Goal: Task Accomplishment & Management: Complete application form

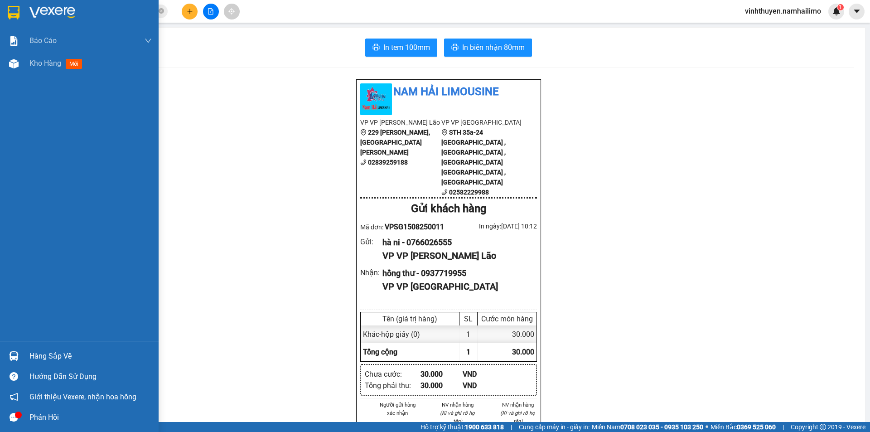
click at [51, 354] on div "Hàng sắp về" at bounding box center [90, 356] width 122 height 14
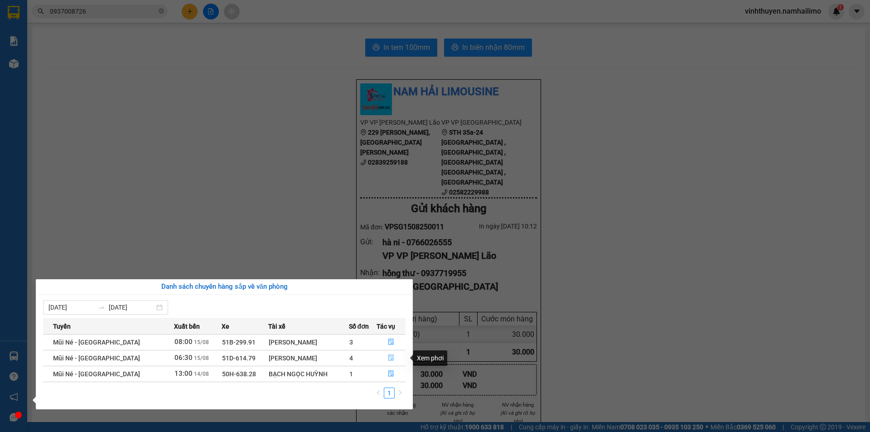
click at [384, 359] on button "button" at bounding box center [391, 358] width 29 height 15
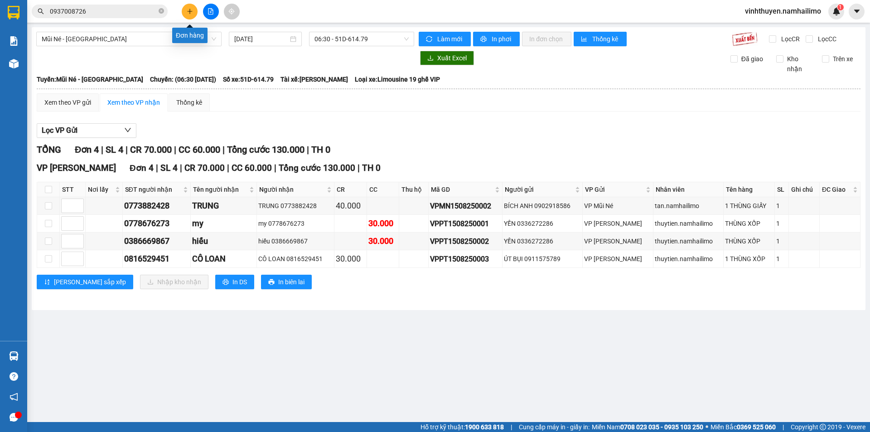
click at [193, 13] on button at bounding box center [190, 12] width 16 height 16
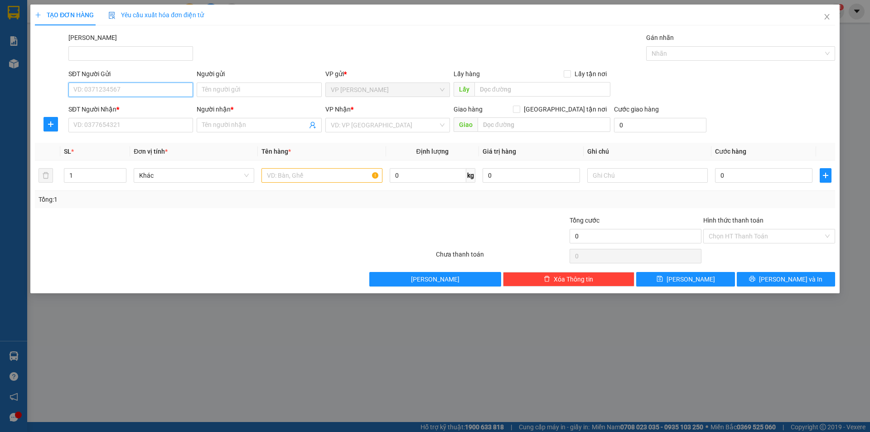
click at [170, 85] on input "SĐT Người Gửi" at bounding box center [130, 89] width 125 height 15
type input "0906090296"
click at [172, 103] on div "0906090296 - A.MẪN" at bounding box center [131, 108] width 114 height 10
type input "A.MẪN"
type input "0819444221"
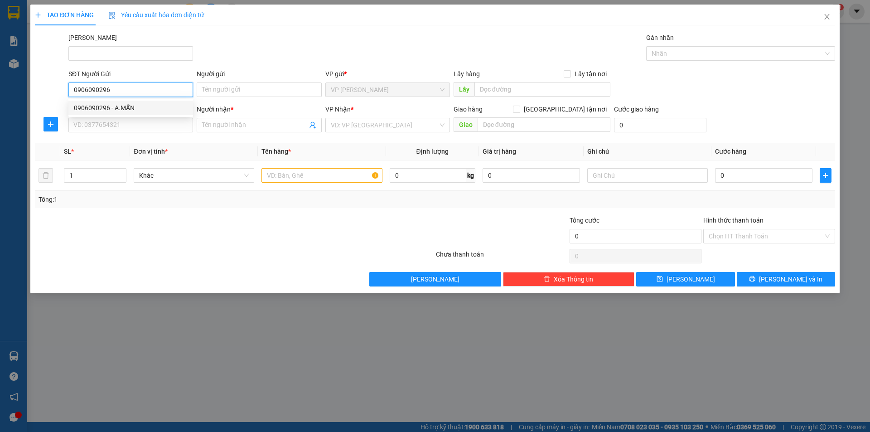
type input "A.PHÚC"
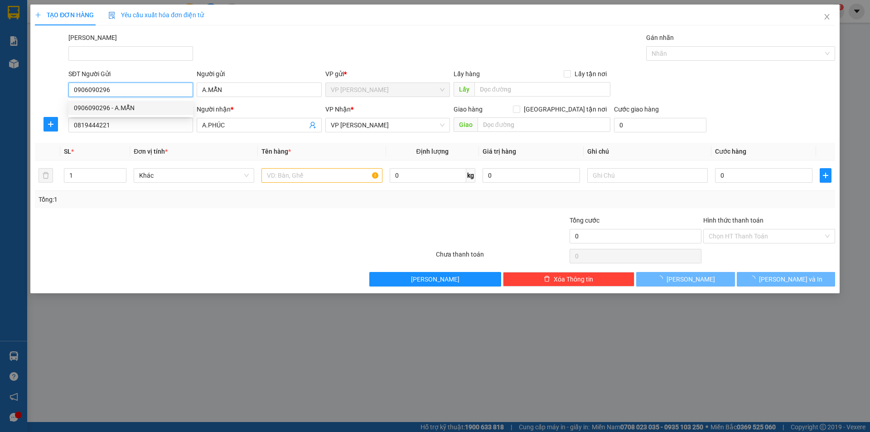
type input "20.000"
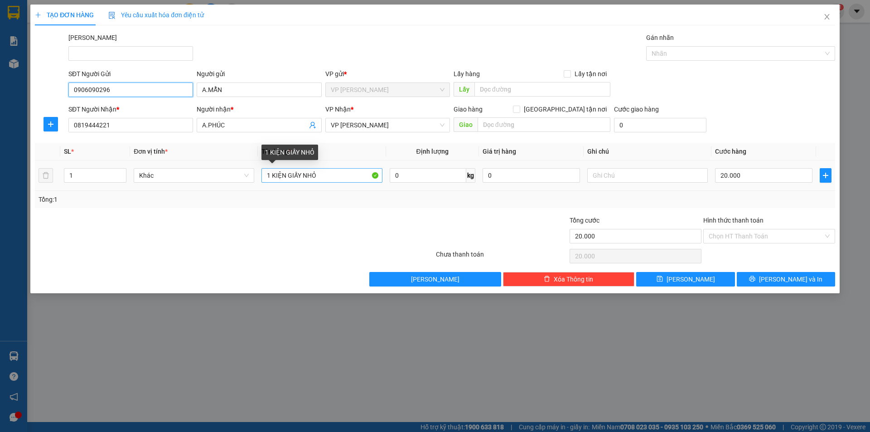
type input "0906090296"
drag, startPoint x: 327, startPoint y: 179, endPoint x: 289, endPoint y: 173, distance: 38.6
click at [289, 173] on input "1 KIỆN GIẤY NHỎ" at bounding box center [321, 175] width 121 height 15
type input "1 KIỆN XANH"
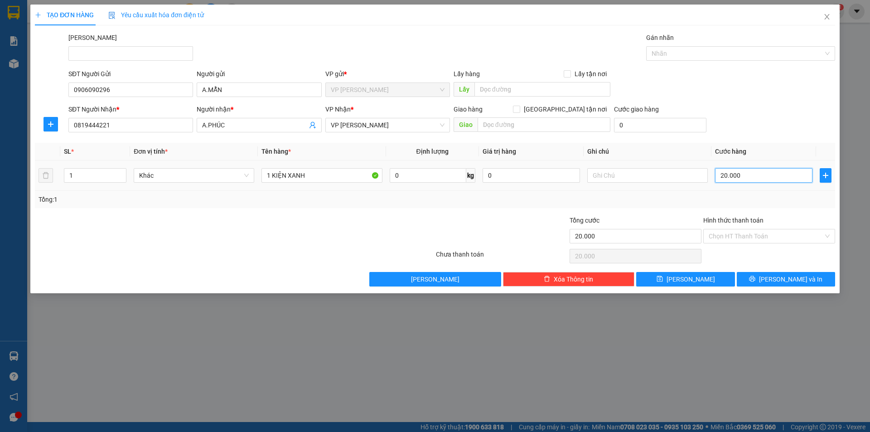
click at [740, 174] on input "20.000" at bounding box center [763, 175] width 97 height 15
type input "3"
type input "30"
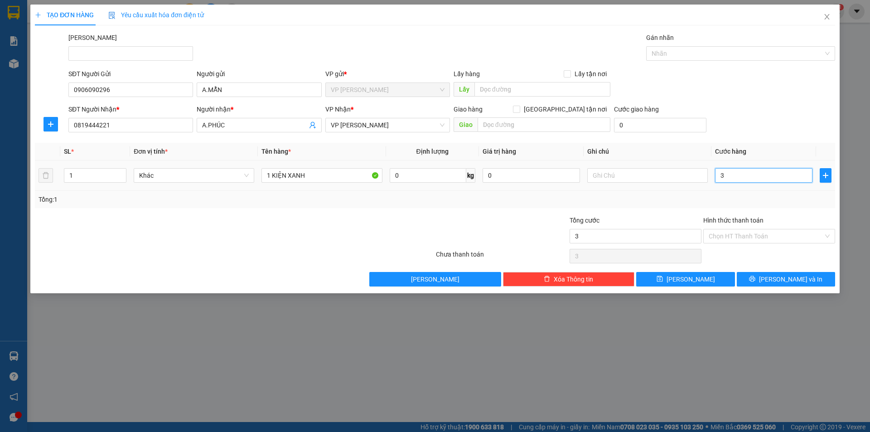
type input "30"
type input "30.000"
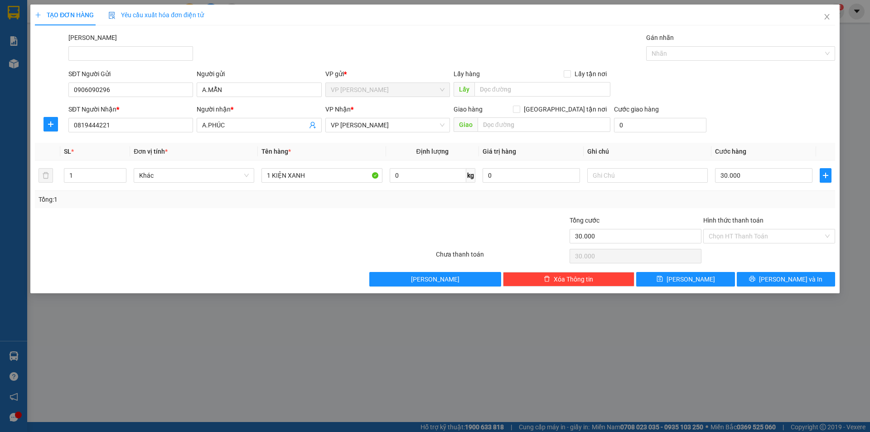
click at [763, 106] on div "SĐT Người Nhận * 0819444221 Người nhận * A.PHÚC VP Nhận * VP [PERSON_NAME] Giao…" at bounding box center [452, 120] width 770 height 32
click at [799, 240] on input "Hình thức thanh toán" at bounding box center [766, 236] width 115 height 14
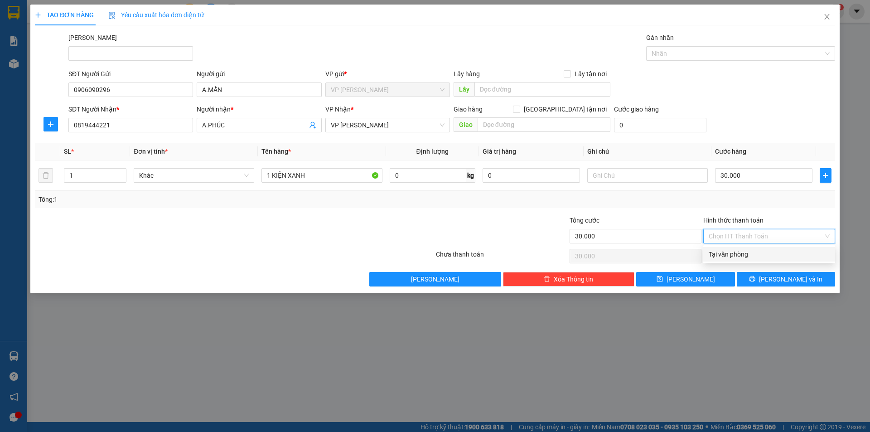
click at [799, 250] on div "Tại văn phòng" at bounding box center [769, 254] width 121 height 10
type input "0"
click at [797, 278] on span "[PERSON_NAME] và In" at bounding box center [790, 279] width 63 height 10
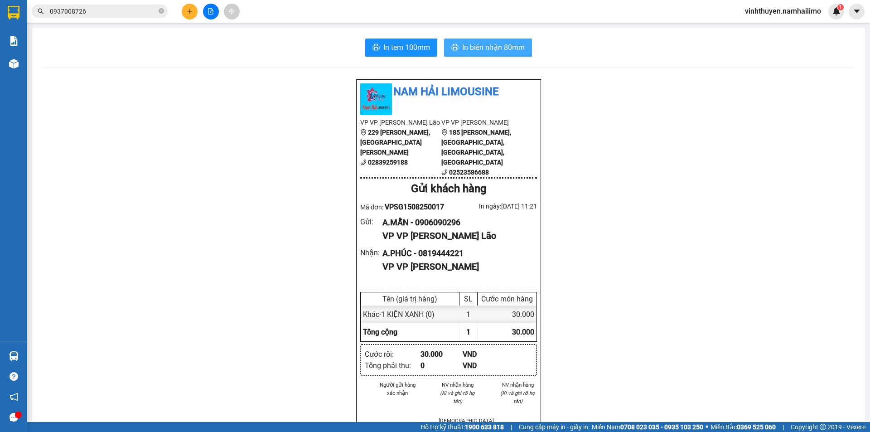
click at [485, 55] on button "In biên nhận 80mm" at bounding box center [488, 48] width 88 height 18
click at [423, 48] on span "In tem 100mm" at bounding box center [406, 47] width 47 height 11
click at [185, 12] on button at bounding box center [190, 12] width 16 height 16
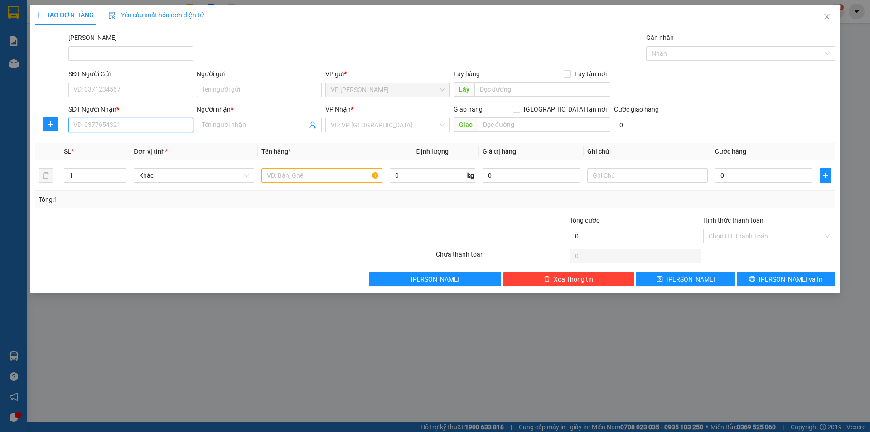
click at [169, 124] on input "SĐT Người Nhận *" at bounding box center [130, 125] width 125 height 15
click at [153, 136] on div "0949844482 - [GEOGRAPHIC_DATA]" at bounding box center [130, 143] width 125 height 15
type input "0949844482"
type input "[GEOGRAPHIC_DATA]"
type input "90.000"
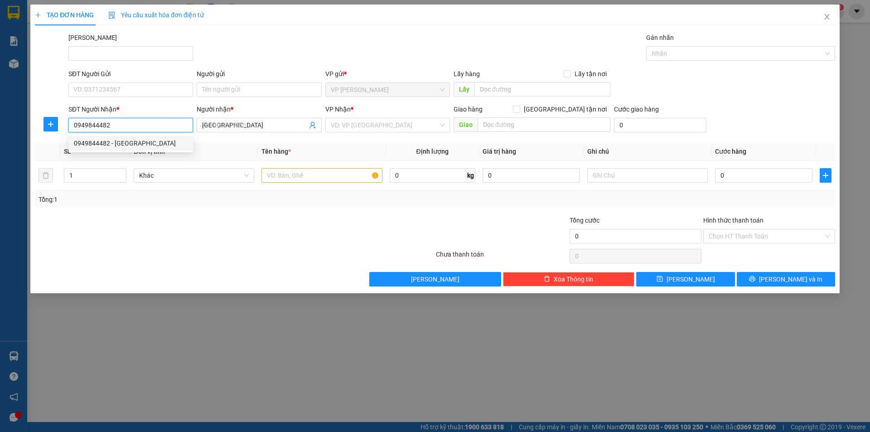
type input "90.000"
type input "0949844482"
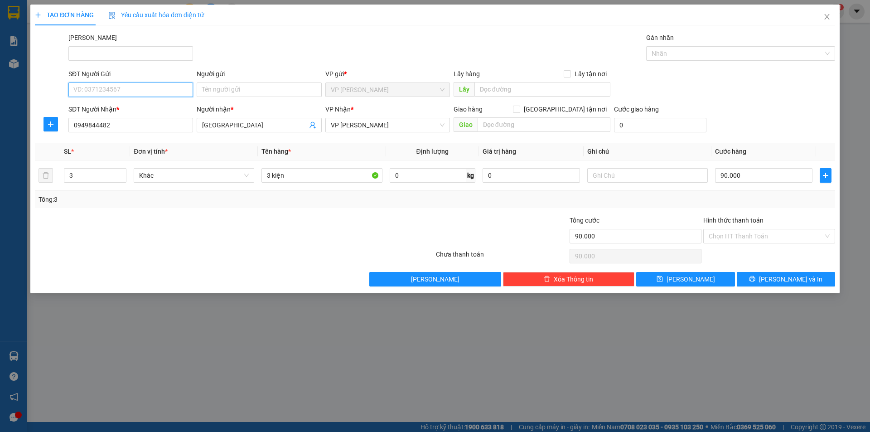
click at [148, 93] on input "SĐT Người Gửi" at bounding box center [130, 89] width 125 height 15
click at [146, 104] on div "0353431719 - [PERSON_NAME]" at bounding box center [131, 108] width 114 height 10
type input "0353431719"
type input "TUẤN ANH"
click at [102, 171] on input "3" at bounding box center [95, 176] width 62 height 14
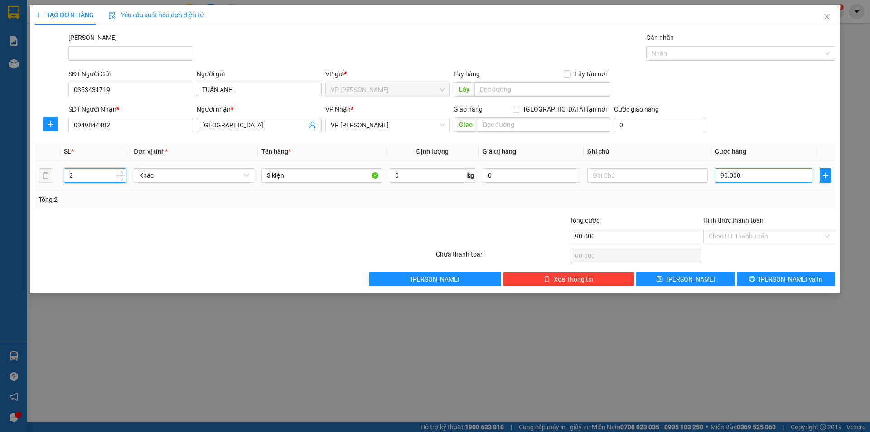
type input "2"
click at [781, 179] on input "90.000" at bounding box center [763, 175] width 97 height 15
type input "6"
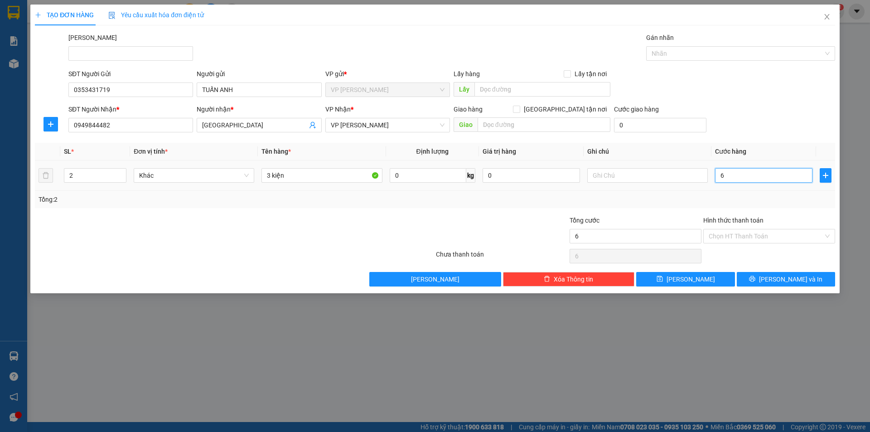
type input "60"
type input "60.000"
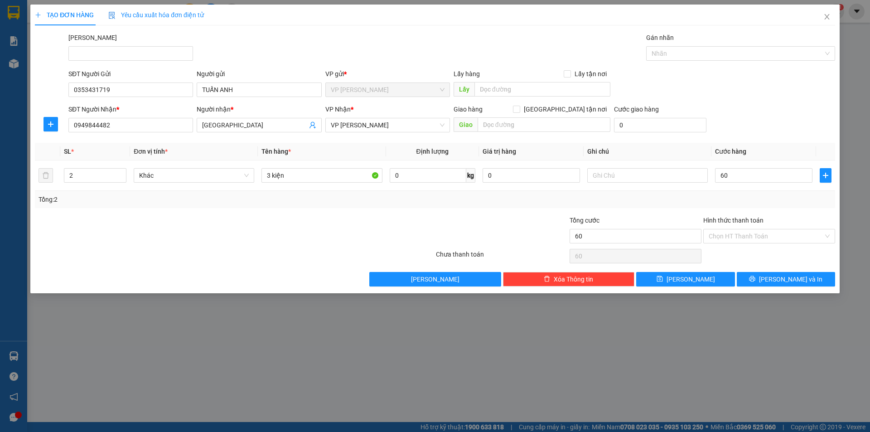
type input "60.000"
click at [639, 204] on div "Tổng: 2" at bounding box center [435, 199] width 793 height 10
click at [763, 280] on button "[PERSON_NAME] và In" at bounding box center [786, 279] width 98 height 15
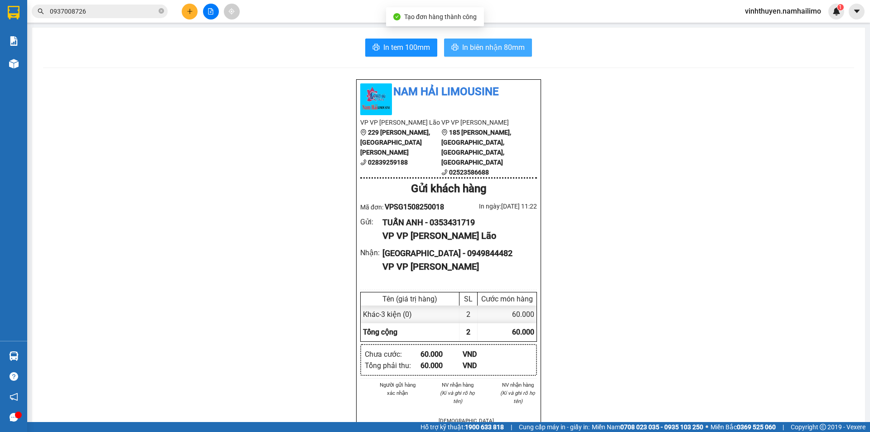
click at [464, 46] on span "In biên nhận 80mm" at bounding box center [493, 47] width 63 height 11
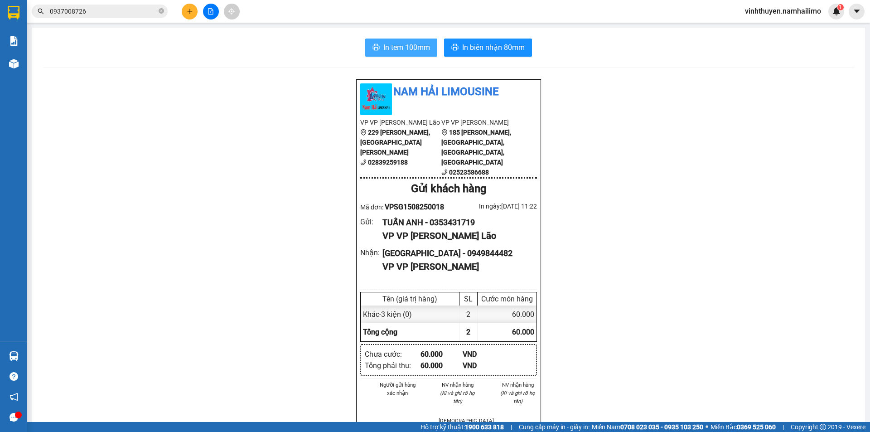
click at [418, 40] on button "In tem 100mm" at bounding box center [401, 48] width 72 height 18
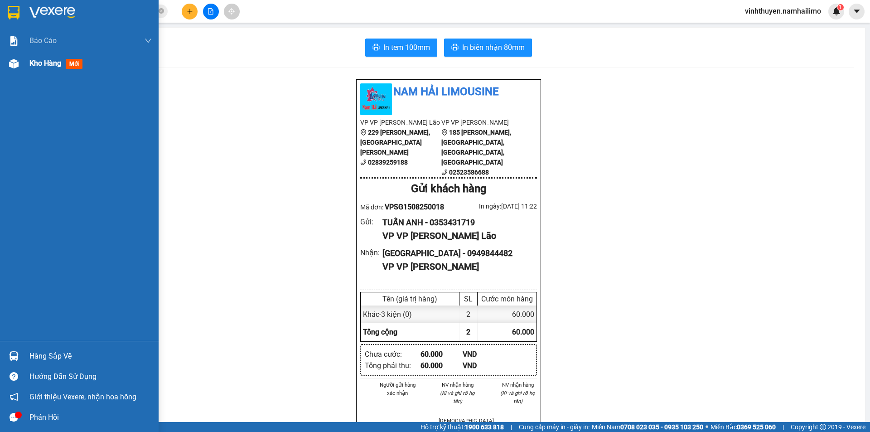
click at [27, 65] on div "Kho hàng mới" at bounding box center [79, 63] width 159 height 23
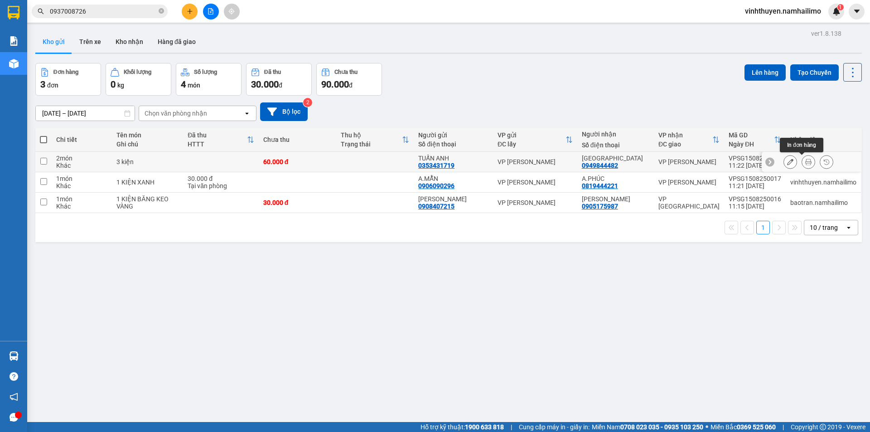
click at [805, 160] on icon at bounding box center [808, 162] width 6 height 6
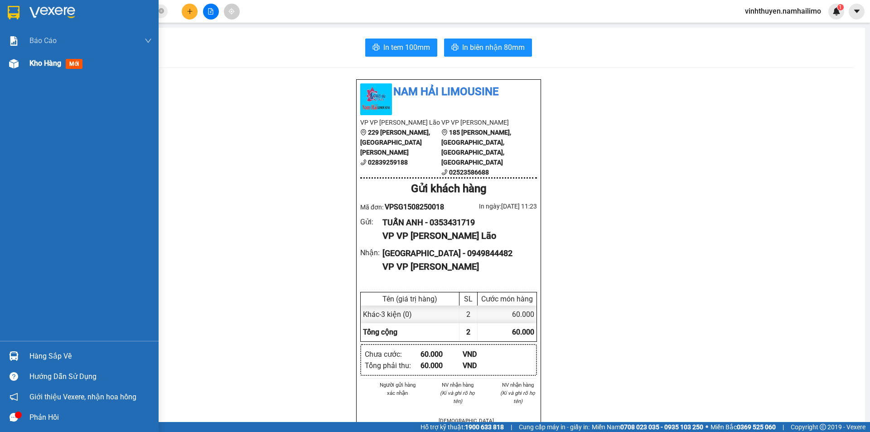
click at [38, 65] on span "Kho hàng" at bounding box center [45, 63] width 32 height 9
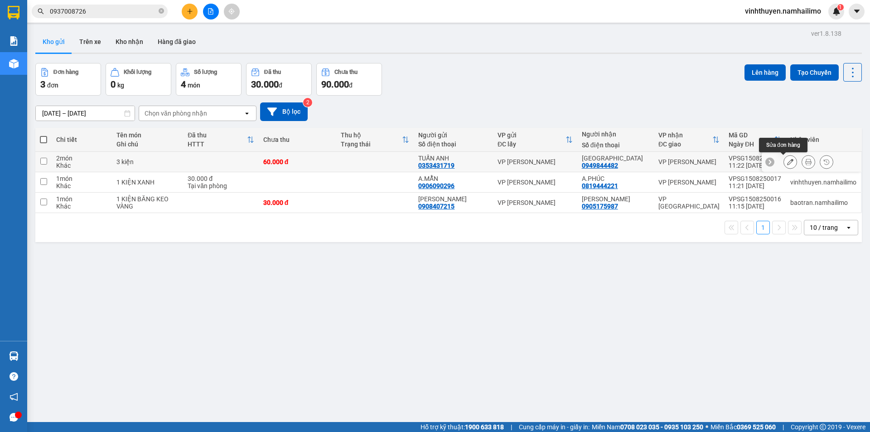
click at [787, 164] on icon at bounding box center [790, 162] width 6 height 6
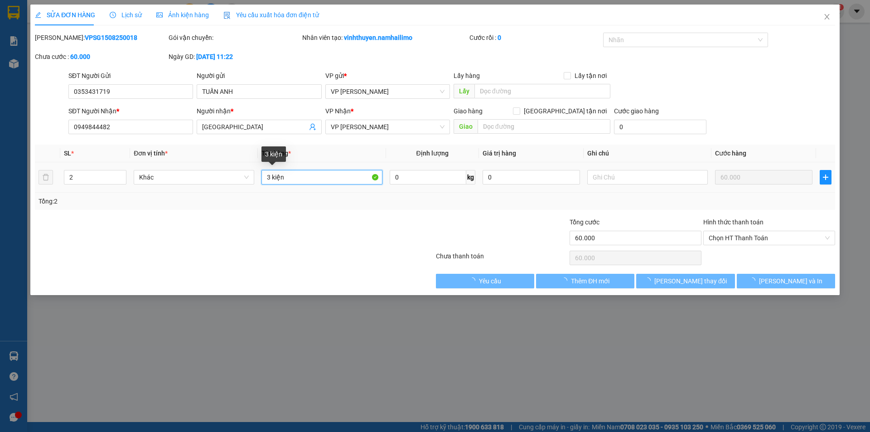
click at [272, 177] on input "3 kiện" at bounding box center [321, 177] width 121 height 15
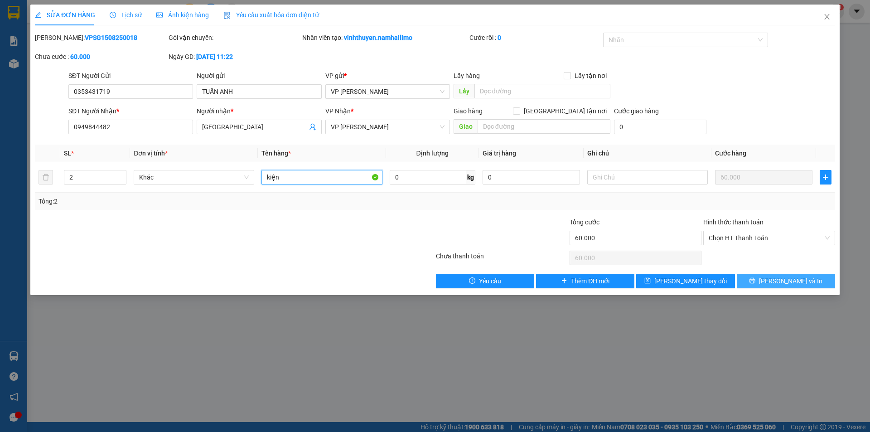
type input "kiện"
click at [758, 276] on button "[PERSON_NAME] và In" at bounding box center [786, 281] width 98 height 15
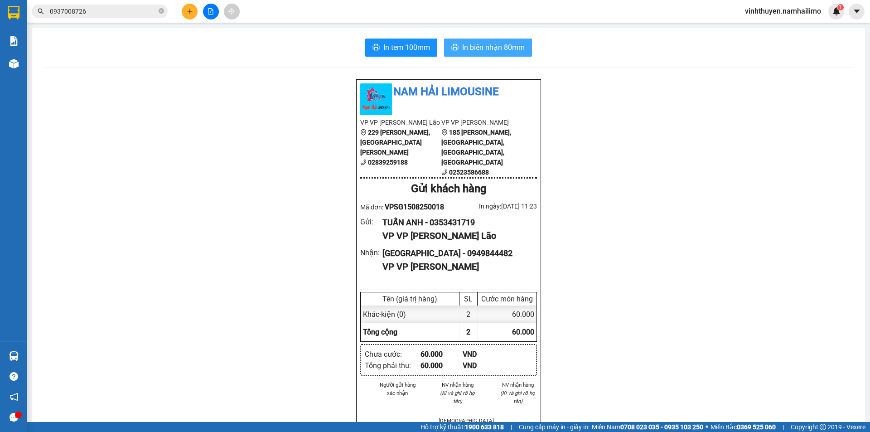
click at [512, 46] on span "In biên nhận 80mm" at bounding box center [493, 47] width 63 height 11
click at [391, 46] on span "In tem 100mm" at bounding box center [406, 47] width 47 height 11
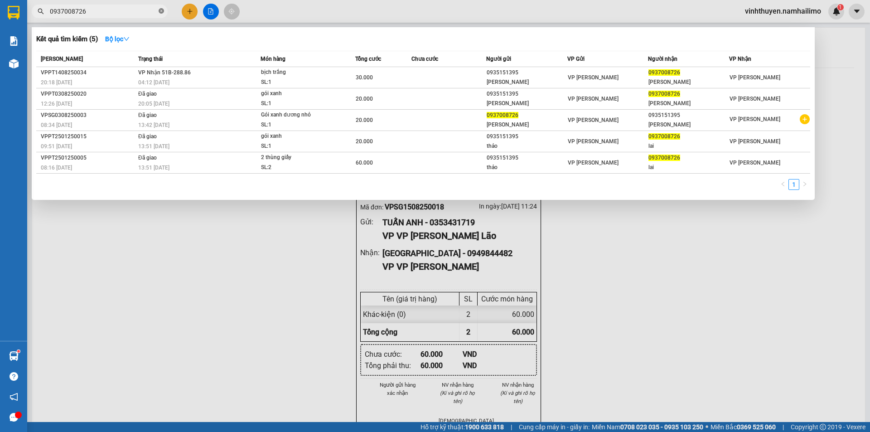
click at [164, 12] on icon "close-circle" at bounding box center [161, 10] width 5 height 5
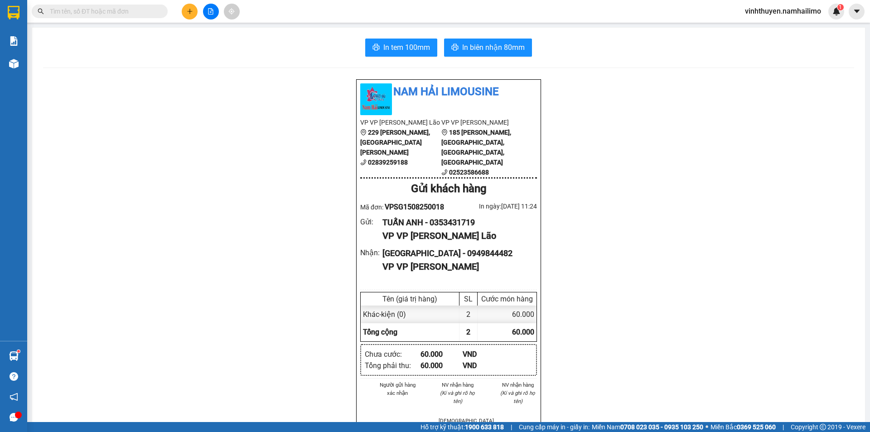
type input "2"
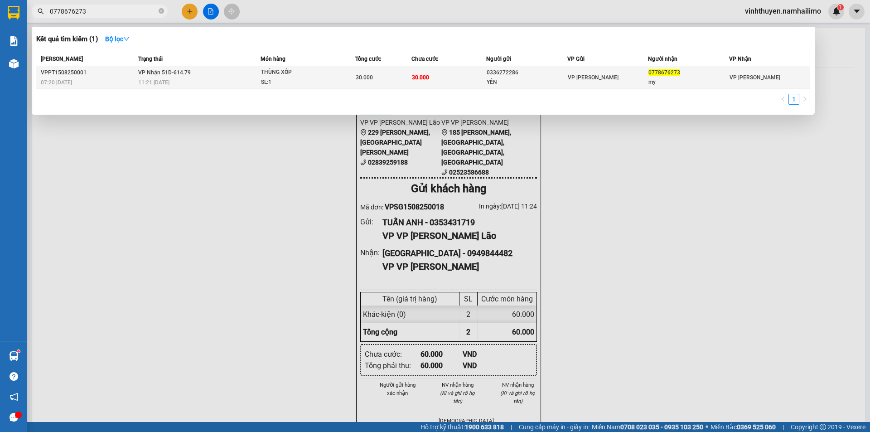
type input "0778676273"
click at [292, 82] on div "SL: 1" at bounding box center [295, 82] width 68 height 10
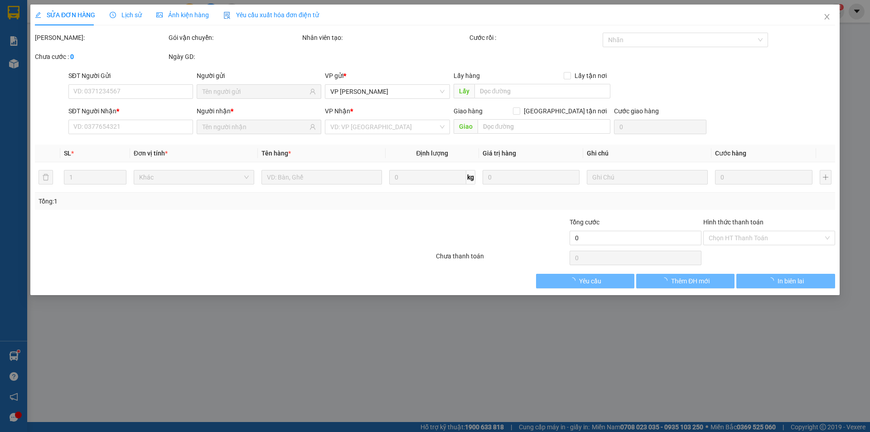
type input "0336272286"
type input "YẾN"
type input "0778676273"
type input "my"
type input "30.000"
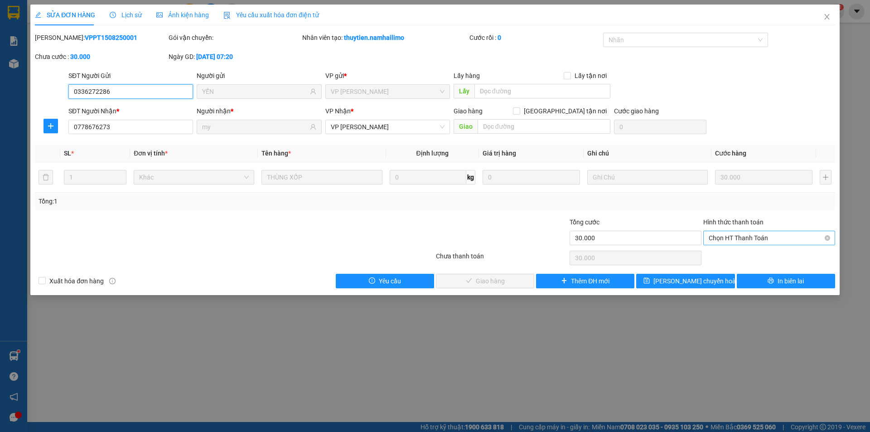
click at [716, 237] on span "Chọn HT Thanh Toán" at bounding box center [769, 238] width 121 height 14
click at [727, 252] on div "Tại văn phòng" at bounding box center [769, 256] width 121 height 10
type input "0"
click at [501, 285] on span "Giao hàng" at bounding box center [490, 281] width 29 height 10
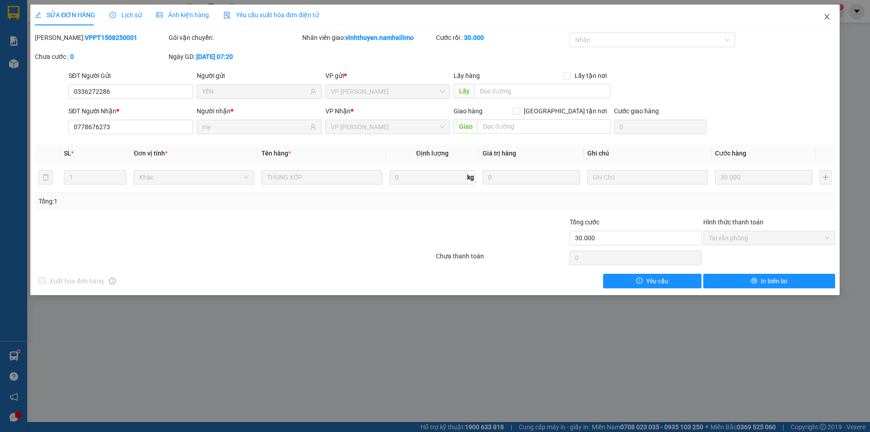
click at [831, 15] on span "Close" at bounding box center [826, 17] width 25 height 25
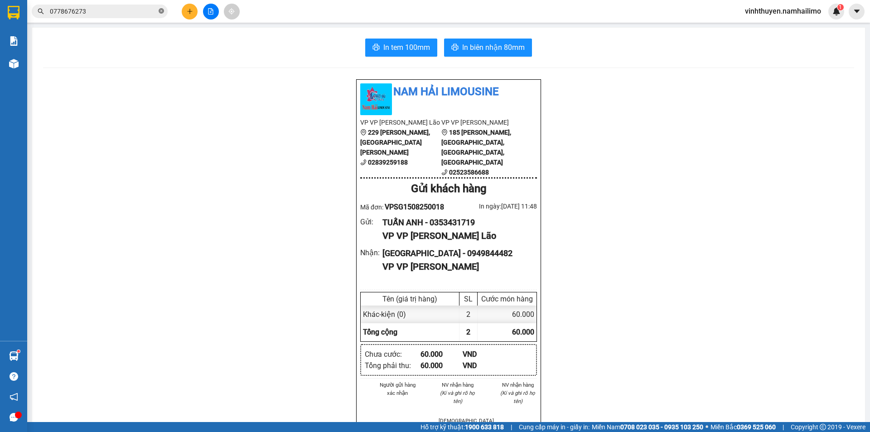
click at [162, 11] on icon "close-circle" at bounding box center [161, 10] width 5 height 5
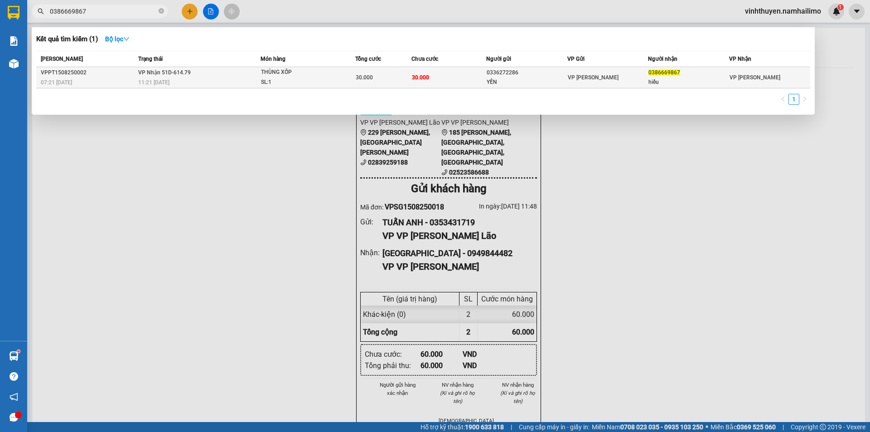
type input "0386669867"
click at [431, 81] on td "30.000" at bounding box center [448, 77] width 75 height 21
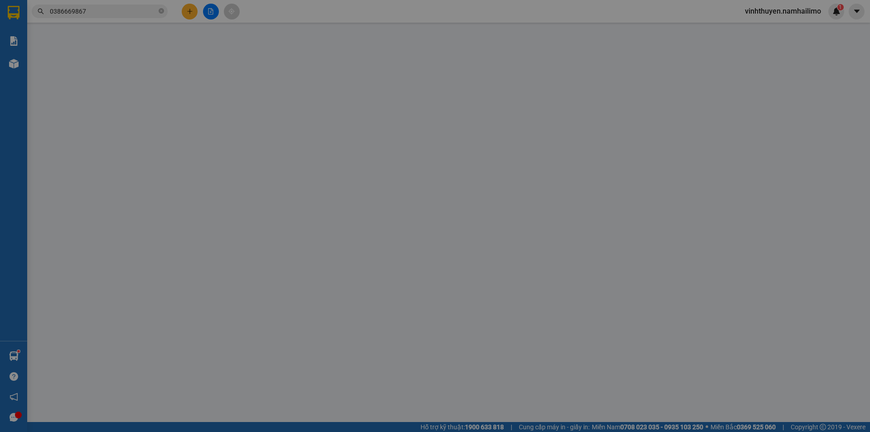
type input "0336272286"
type input "YẾN"
type input "0386669867"
type input "hiếu"
type input "30.000"
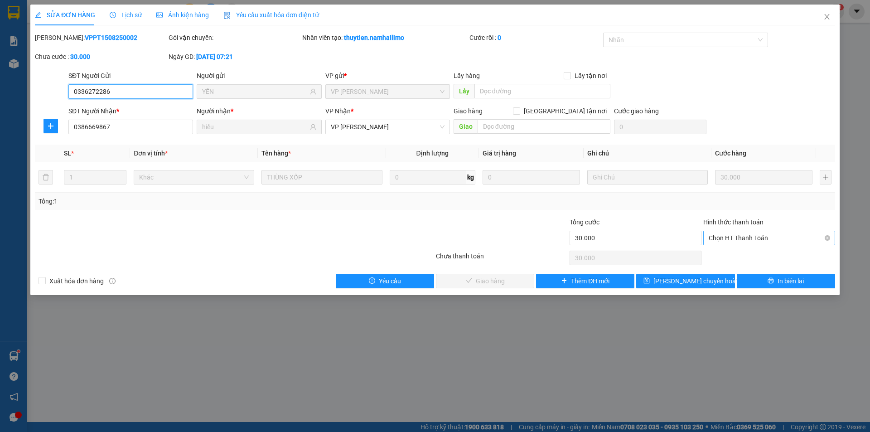
click at [723, 242] on span "Chọn HT Thanh Toán" at bounding box center [769, 238] width 121 height 14
click at [725, 254] on div "Tại văn phòng" at bounding box center [769, 256] width 121 height 10
type input "0"
click at [511, 281] on button "Giao hàng" at bounding box center [485, 281] width 98 height 15
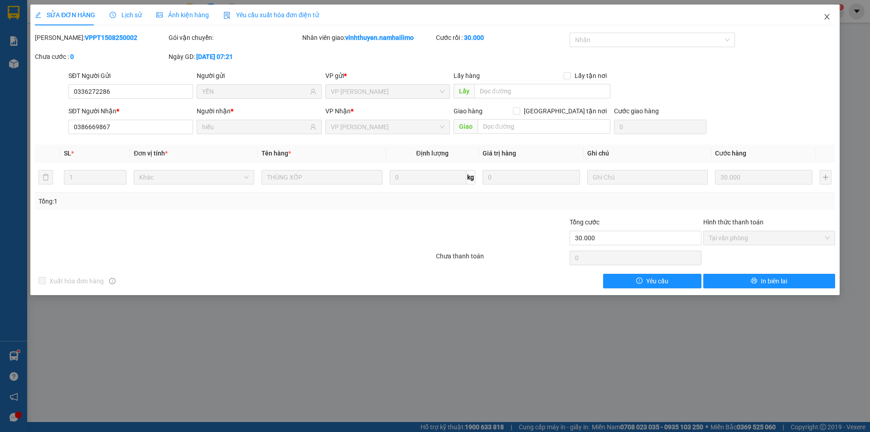
click at [827, 19] on icon "close" at bounding box center [826, 16] width 7 height 7
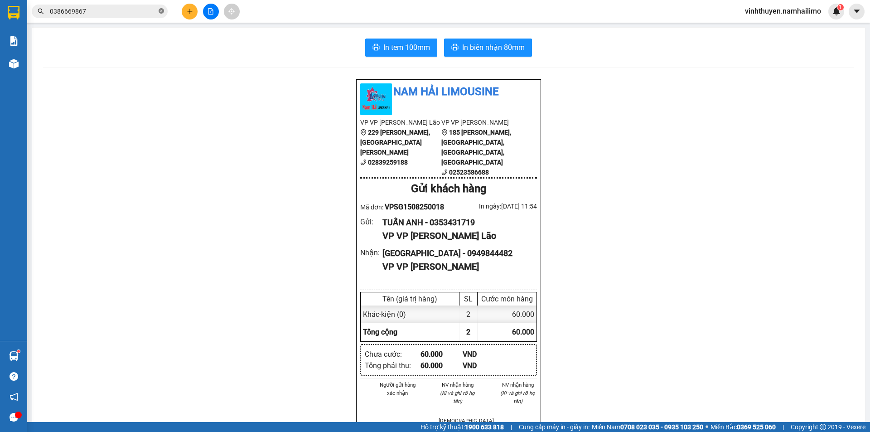
click at [162, 13] on icon "close-circle" at bounding box center [161, 10] width 5 height 5
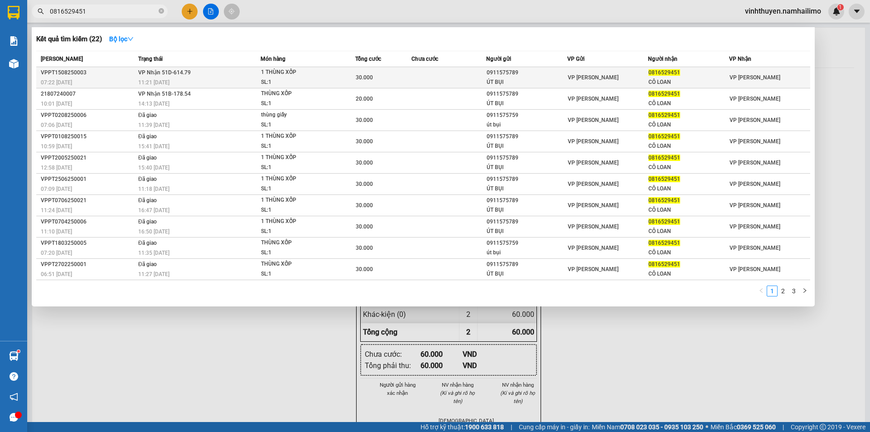
type input "0816529451"
click at [307, 81] on div "SL: 1" at bounding box center [295, 82] width 68 height 10
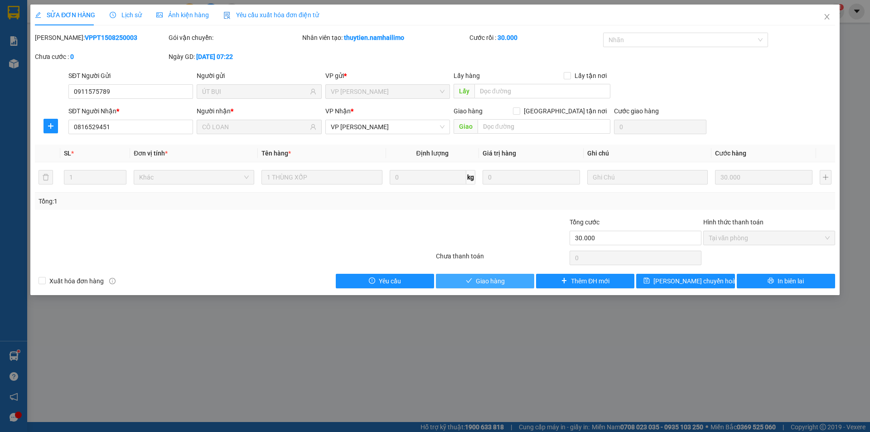
click at [511, 284] on button "Giao hàng" at bounding box center [485, 281] width 98 height 15
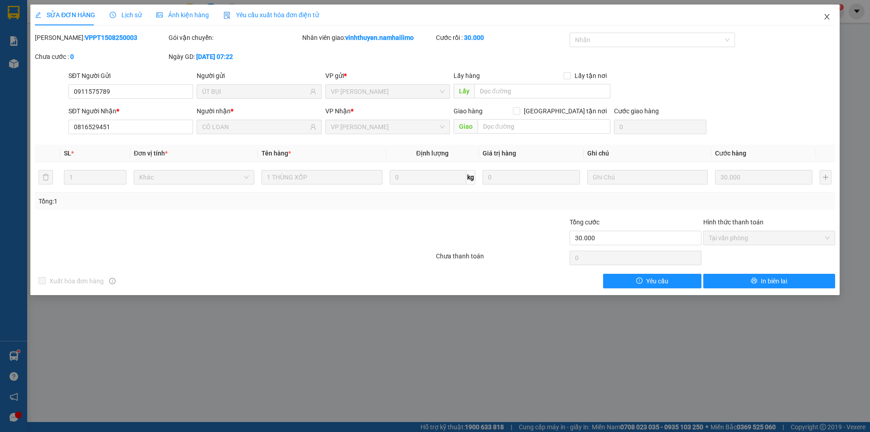
click at [827, 17] on icon "close" at bounding box center [826, 16] width 7 height 7
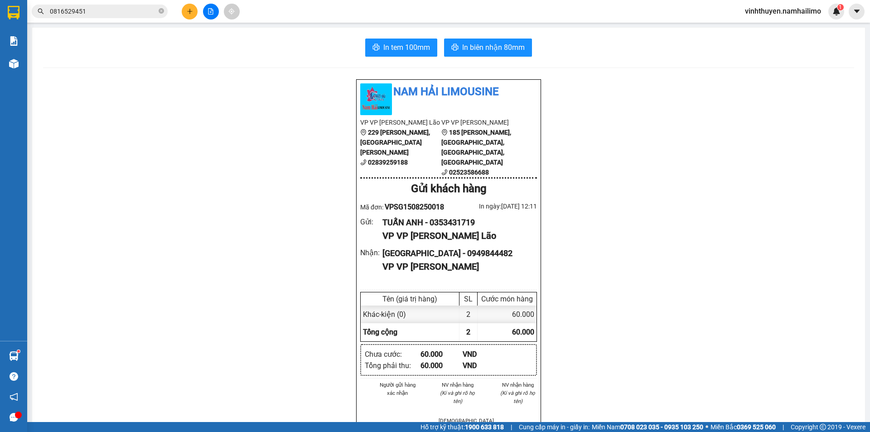
click at [160, 13] on icon "close-circle" at bounding box center [161, 10] width 5 height 5
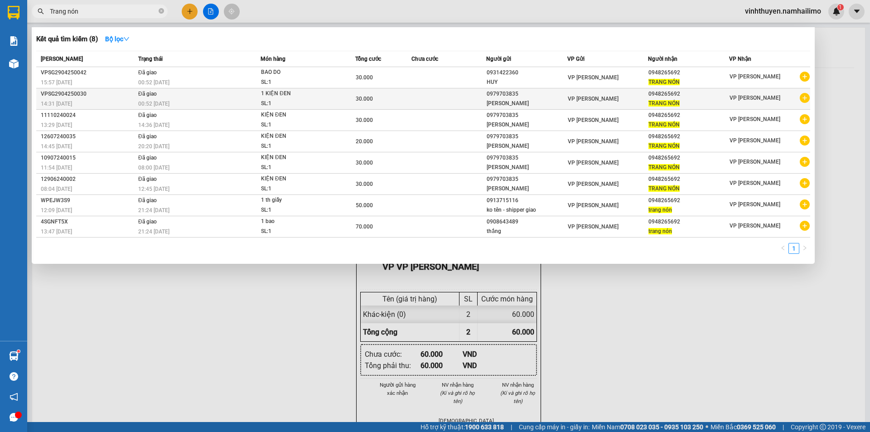
type input "Trang nón"
click at [808, 99] on icon "plus-circle" at bounding box center [805, 98] width 10 height 10
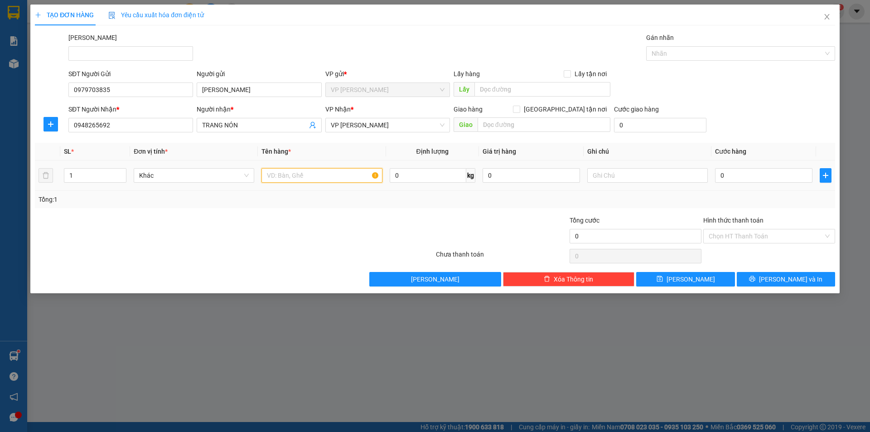
click at [323, 181] on input "text" at bounding box center [321, 175] width 121 height 15
type input "kiện"
click at [763, 177] on input "0" at bounding box center [763, 175] width 97 height 15
type input "4"
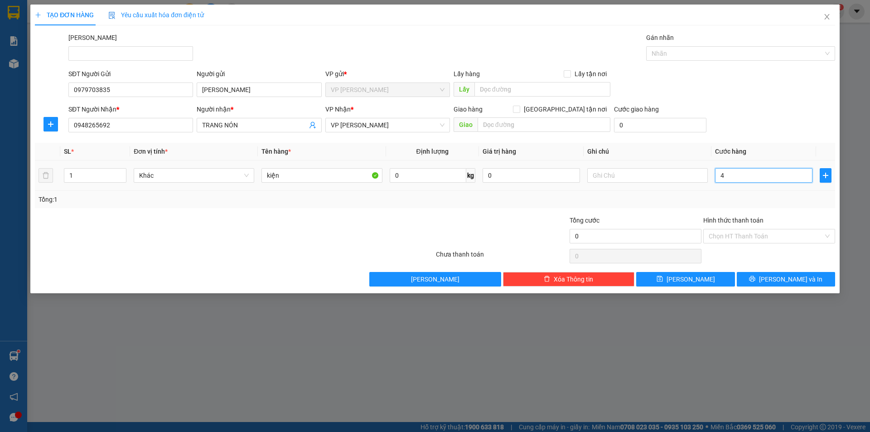
type input "4"
type input "40"
type input "40.000"
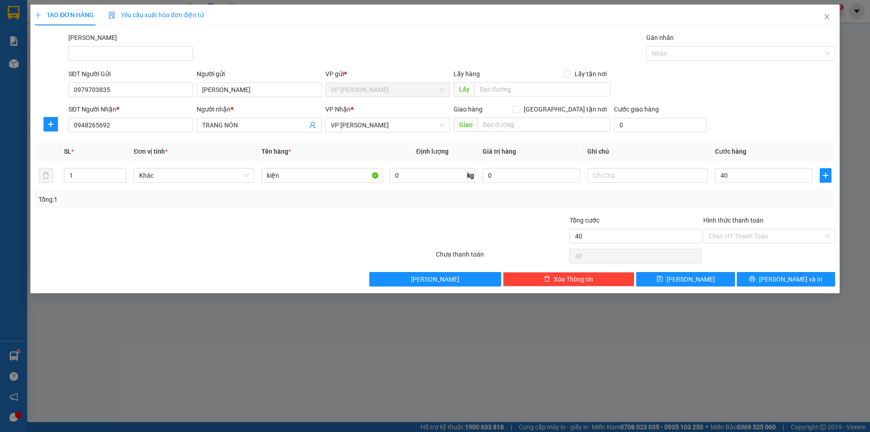
type input "40.000"
click at [450, 224] on div at bounding box center [502, 231] width 134 height 32
click at [803, 280] on span "[PERSON_NAME] và In" at bounding box center [790, 279] width 63 height 10
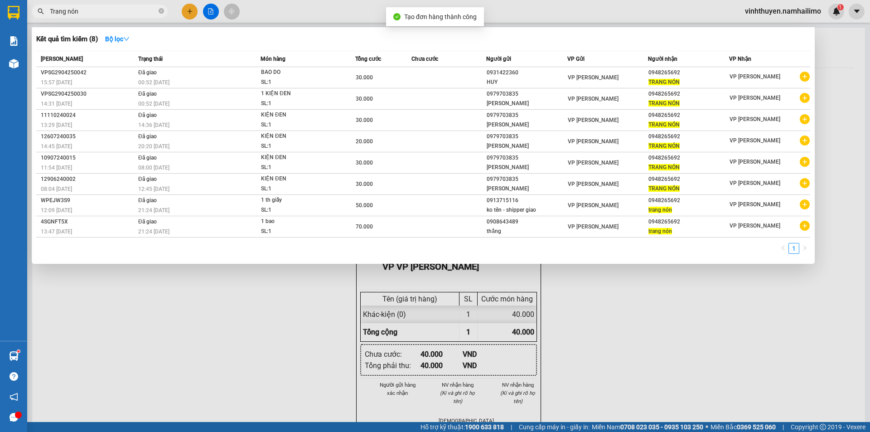
click at [741, 296] on div at bounding box center [435, 216] width 870 height 432
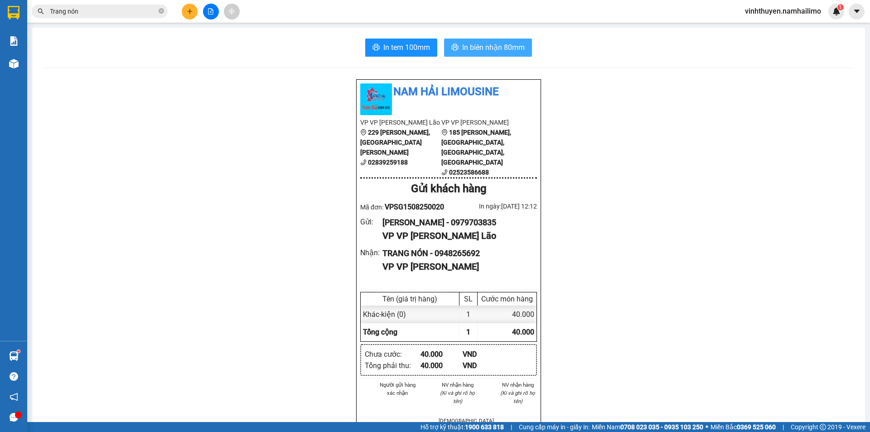
click at [471, 48] on span "In biên nhận 80mm" at bounding box center [493, 47] width 63 height 11
click at [402, 42] on span "In tem 100mm" at bounding box center [406, 47] width 47 height 11
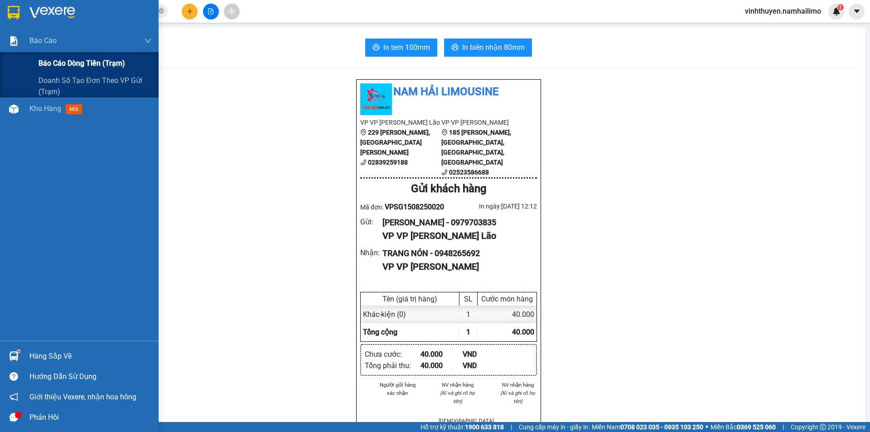
click at [40, 65] on span "Báo cáo dòng tiền (trạm)" at bounding box center [82, 63] width 87 height 11
